Goal: Information Seeking & Learning: Learn about a topic

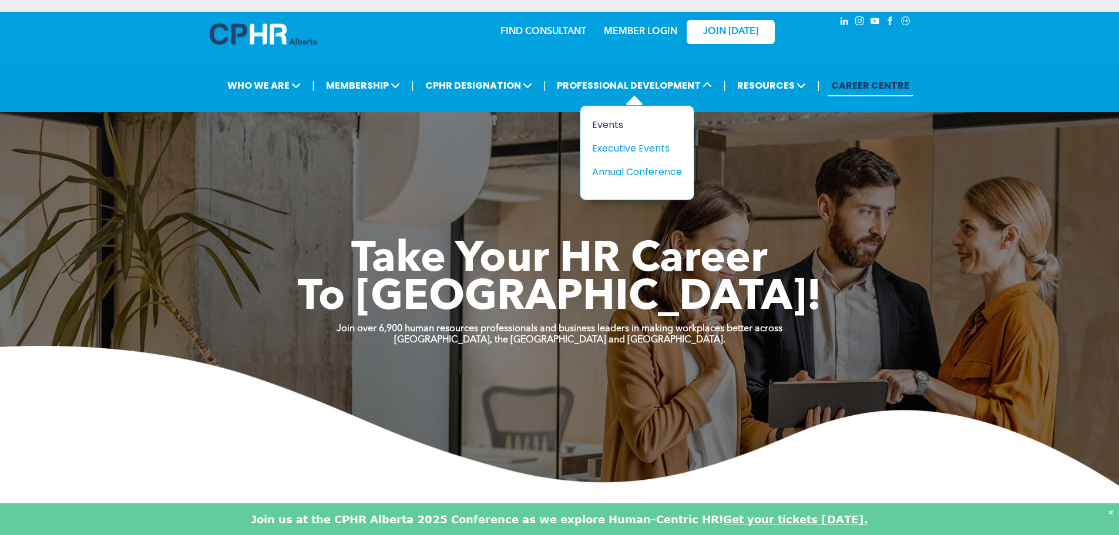
click at [611, 125] on div "Events" at bounding box center [632, 124] width 81 height 15
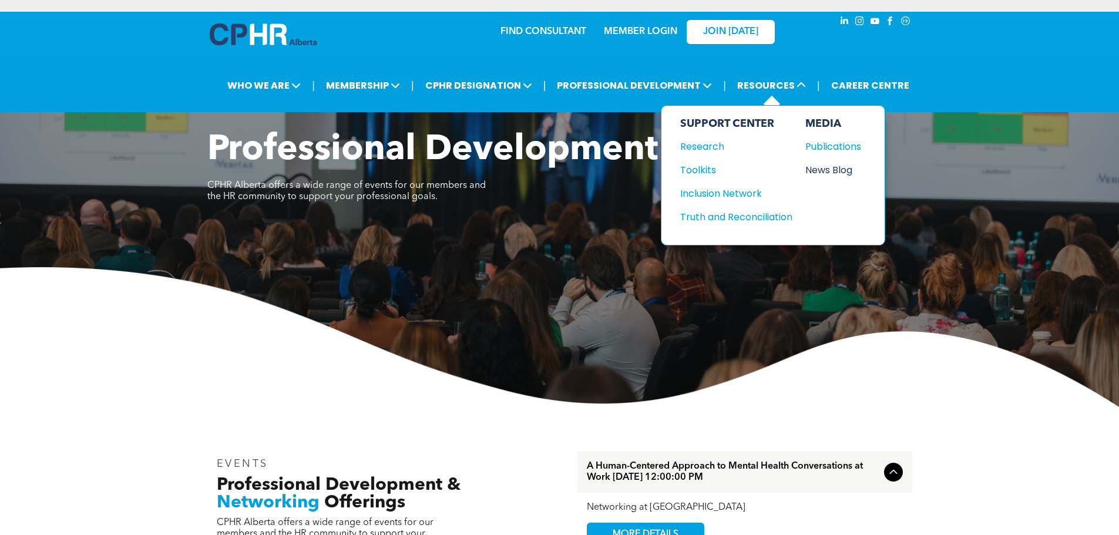
click at [845, 171] on div "News Blog" at bounding box center [830, 170] width 51 height 15
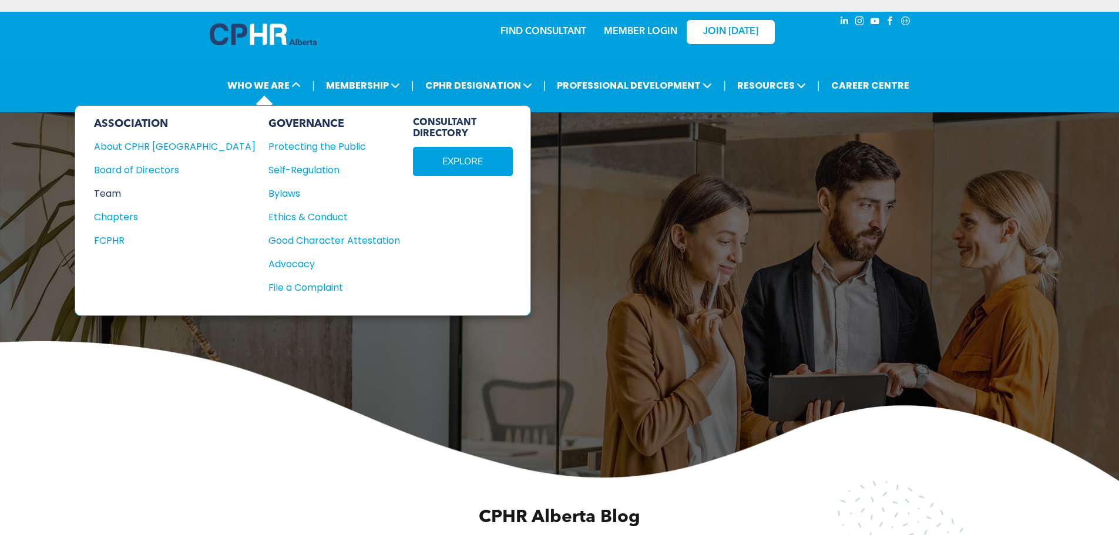
click at [122, 195] on div "Team" at bounding box center [167, 193] width 146 height 15
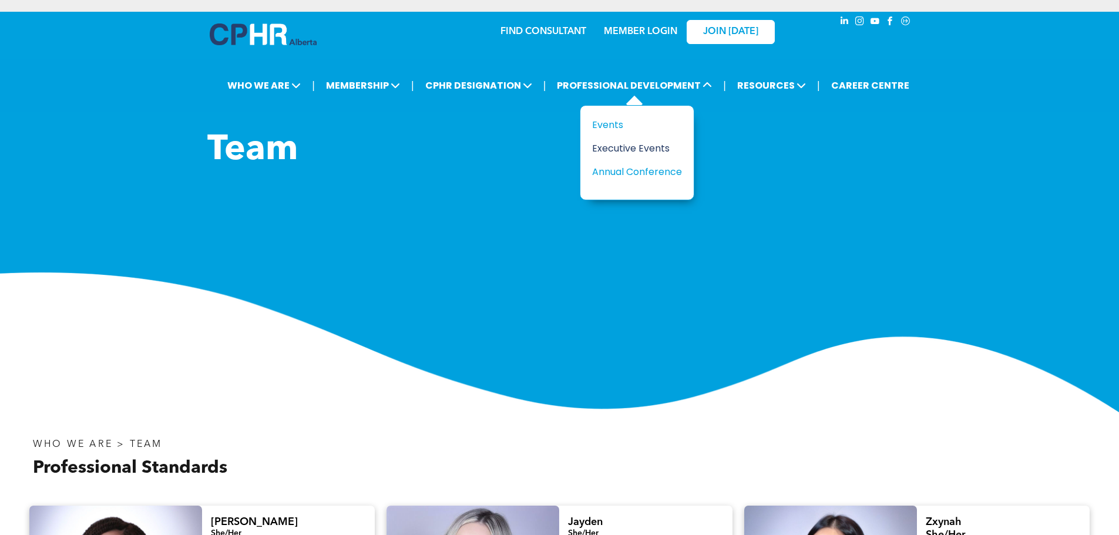
click at [637, 150] on div "Executive Events" at bounding box center [632, 148] width 81 height 15
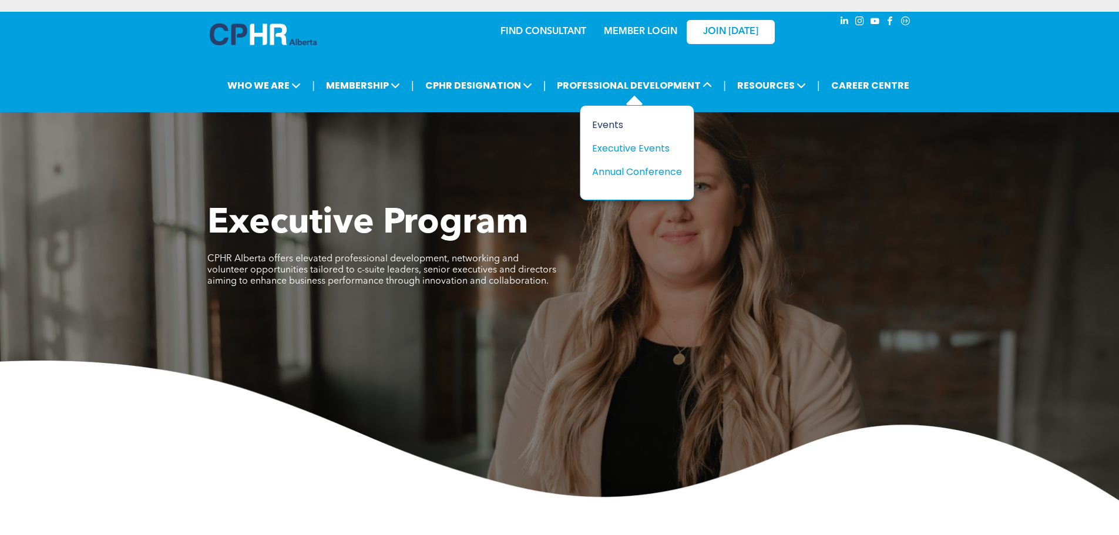
click at [620, 121] on div "Events" at bounding box center [632, 124] width 81 height 15
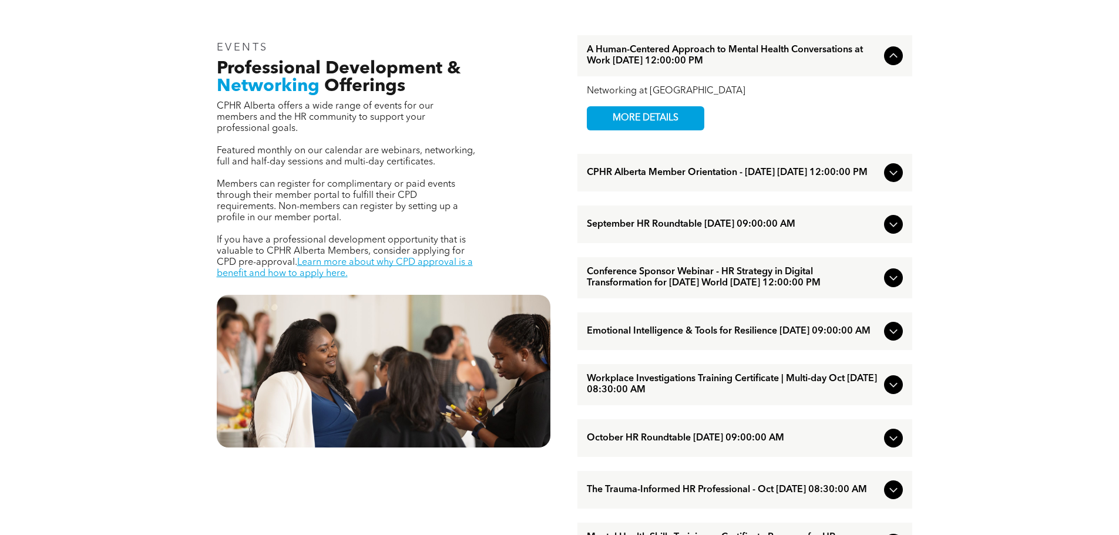
scroll to position [646, 0]
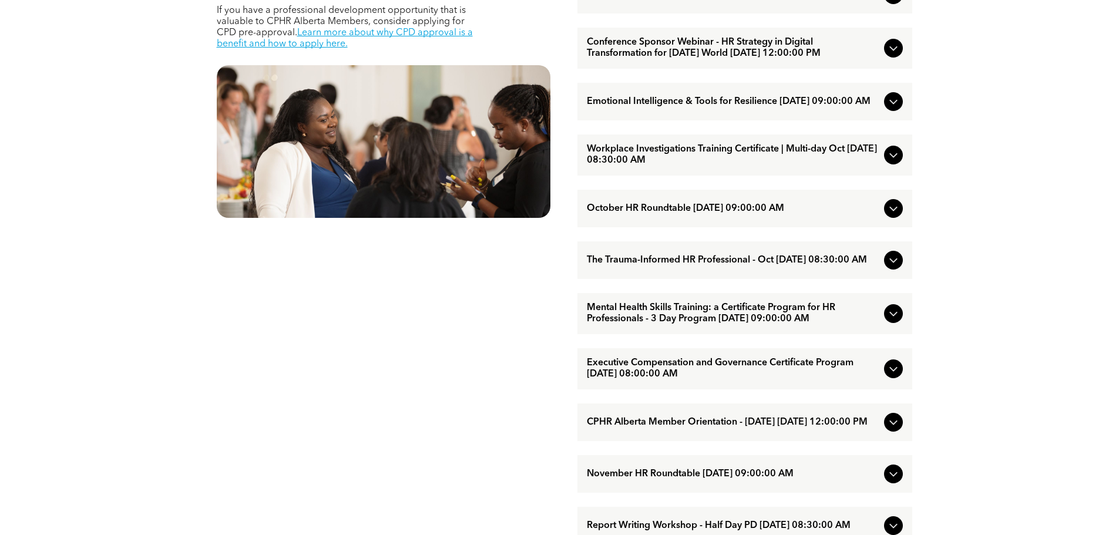
click at [818, 266] on span "The Trauma-Informed HR Professional - Oct October/15/2025 08:30:00 AM" at bounding box center [733, 260] width 293 height 11
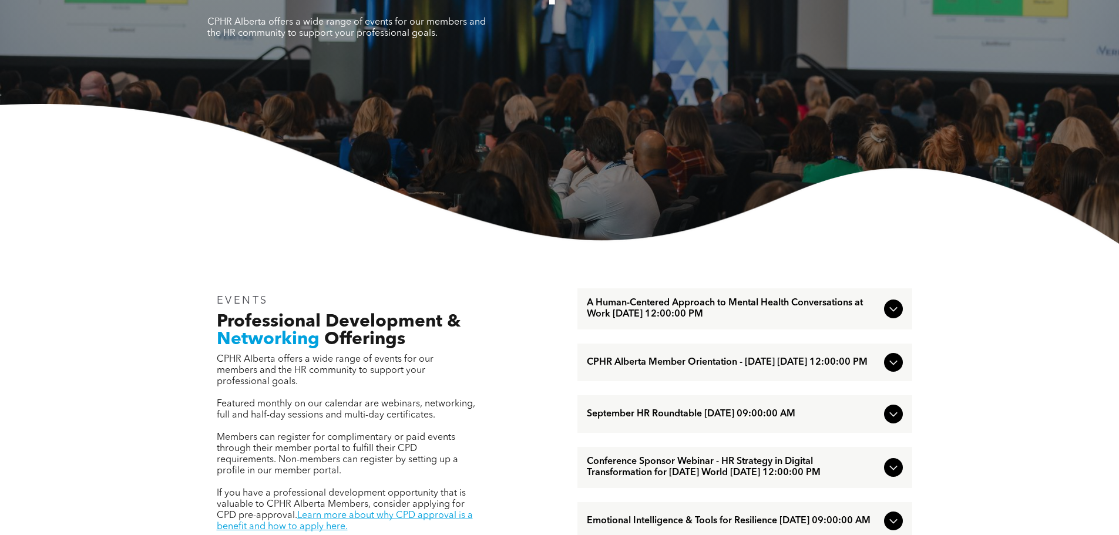
scroll to position [0, 0]
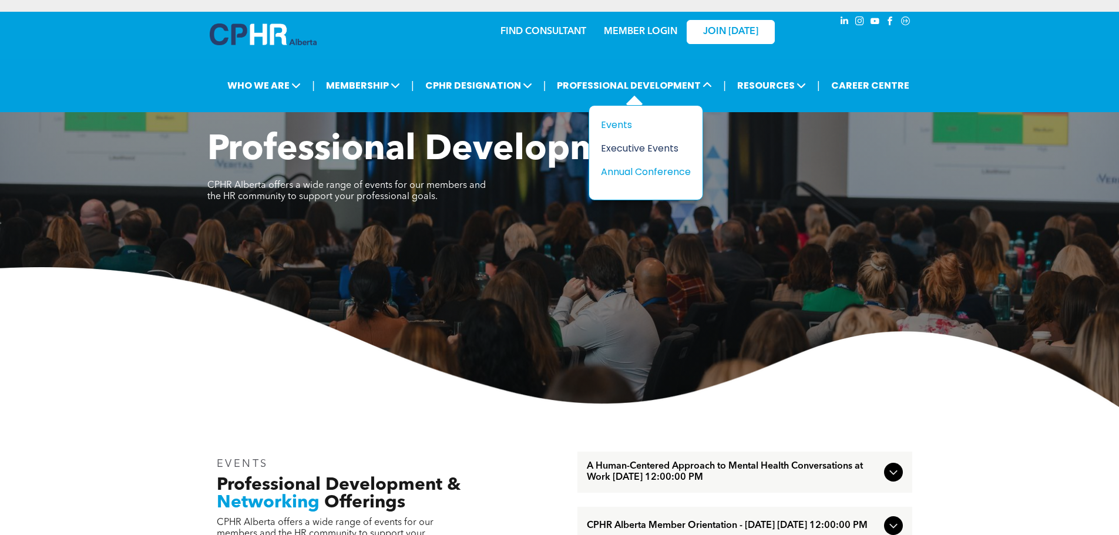
click at [617, 141] on div "Executive Events" at bounding box center [641, 148] width 81 height 15
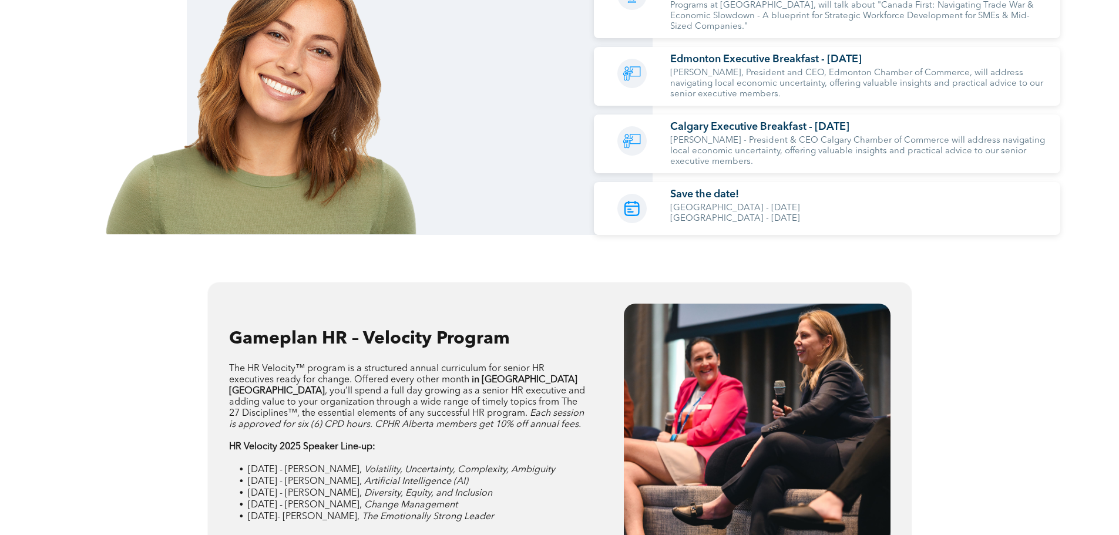
scroll to position [1527, 0]
